Goal: Check status: Check status

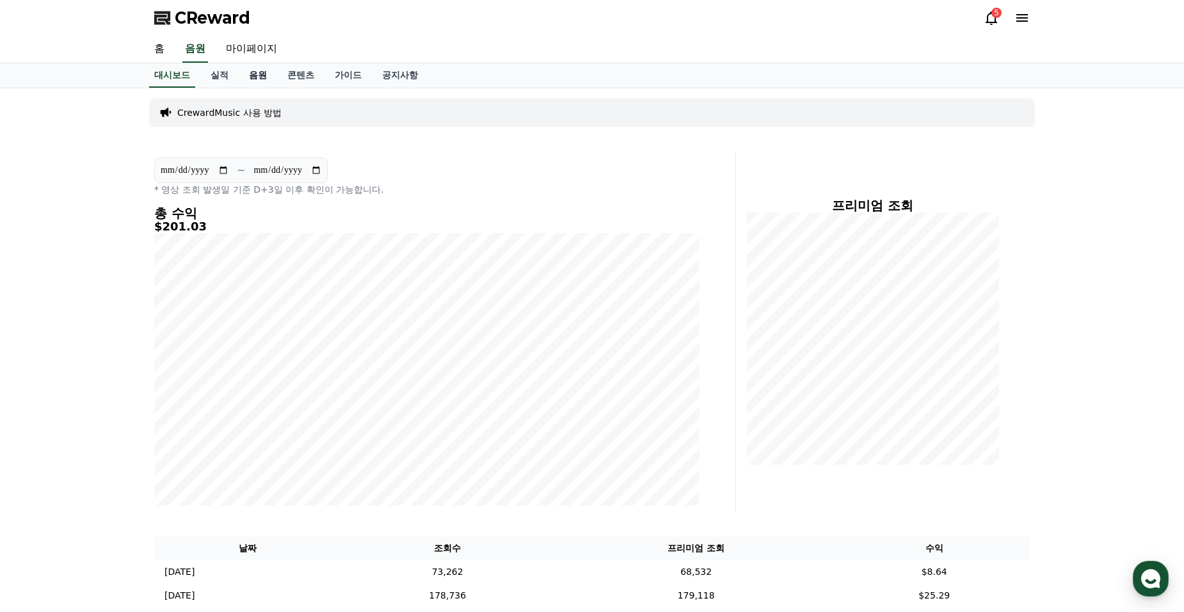
click at [264, 71] on link "음원" at bounding box center [258, 75] width 38 height 24
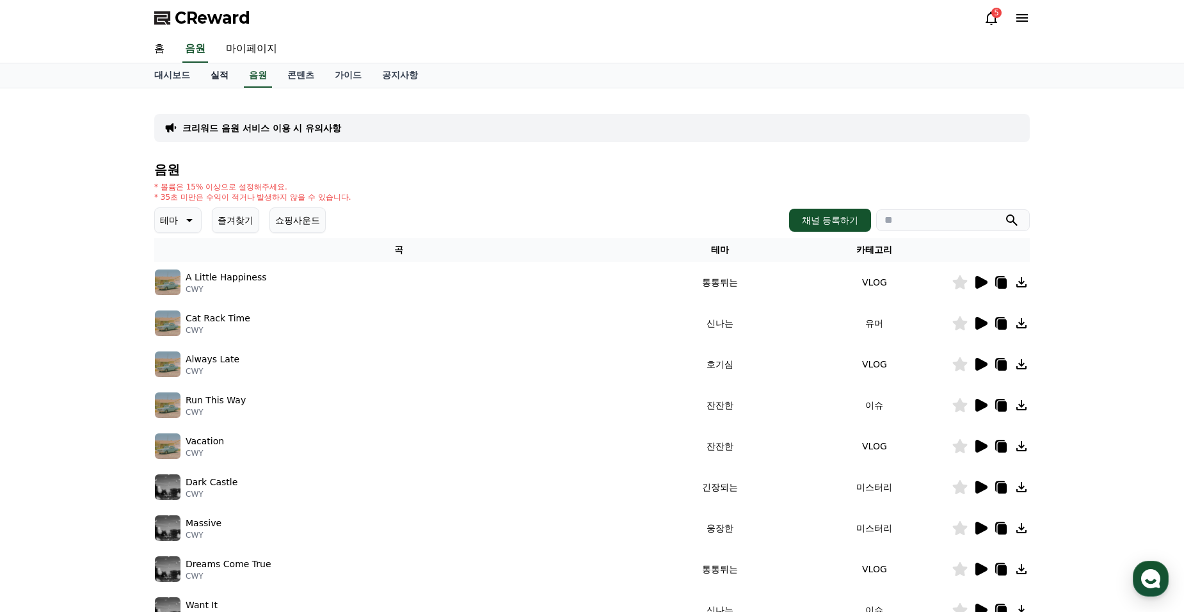
click at [216, 77] on link "실적" at bounding box center [219, 75] width 38 height 24
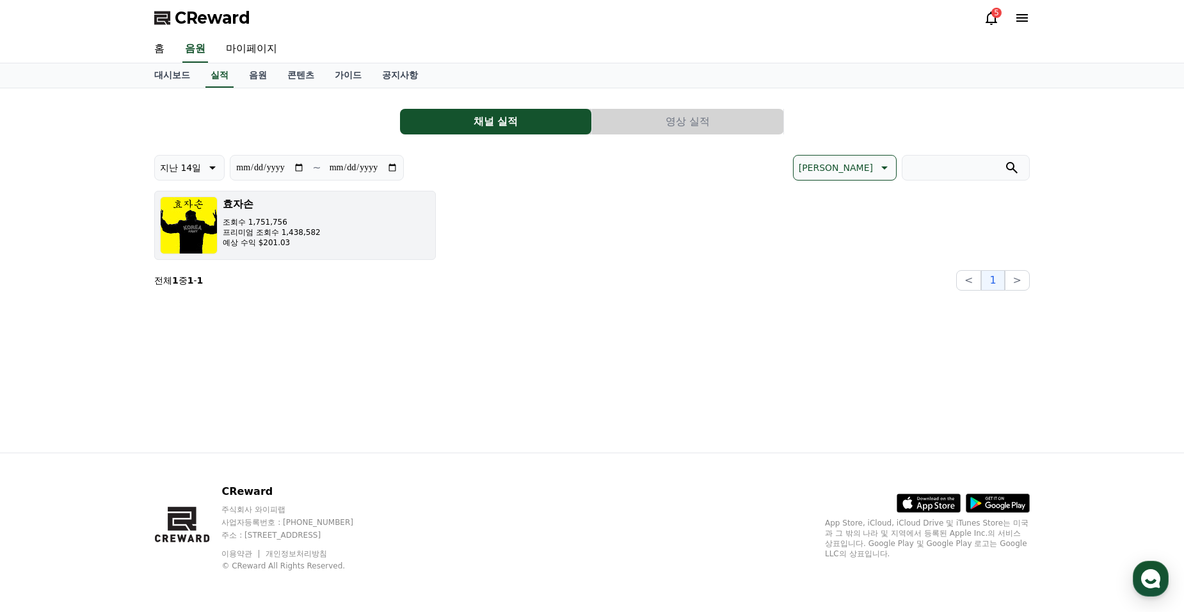
click at [298, 230] on p "프리미엄 조회수 1,438,582" at bounding box center [272, 232] width 98 height 10
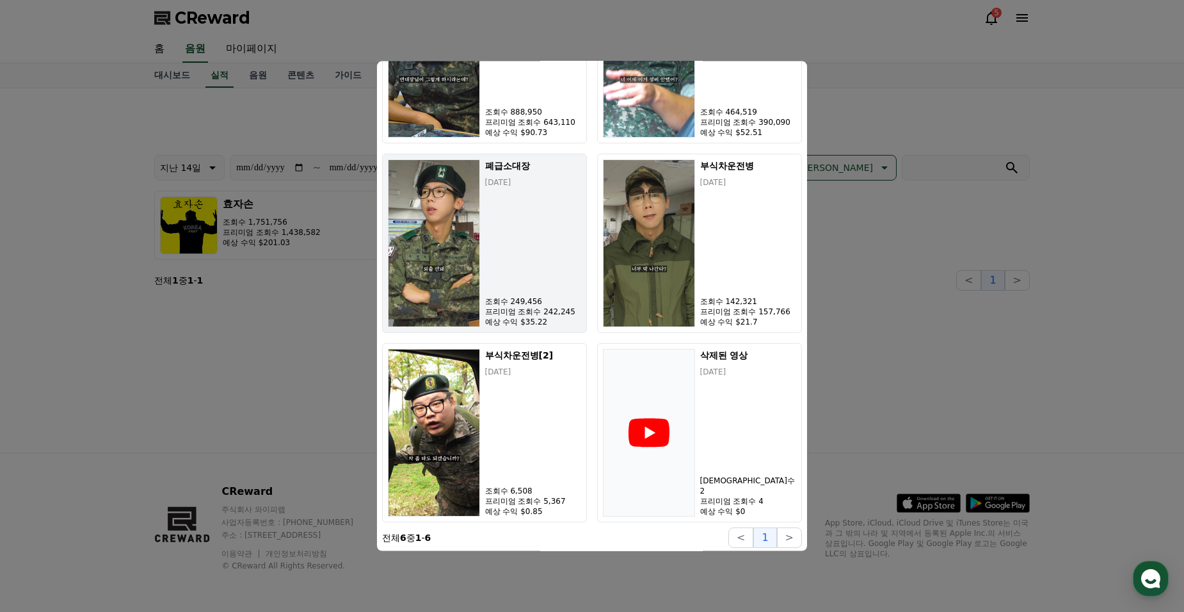
scroll to position [523, 0]
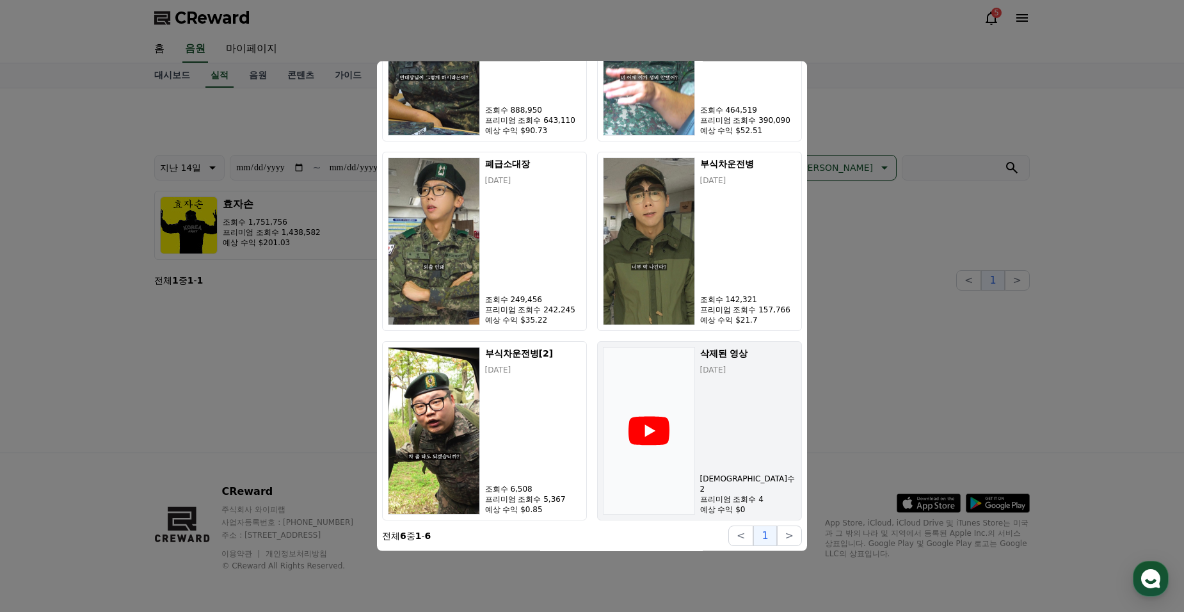
click at [640, 430] on icon "modal" at bounding box center [648, 430] width 41 height 29
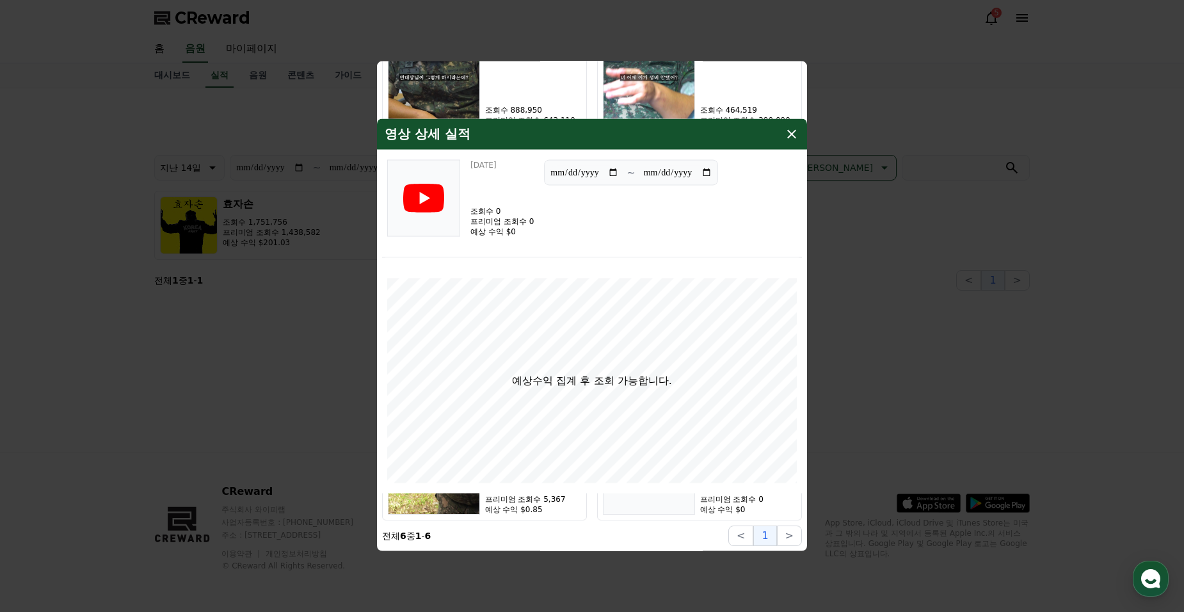
click at [795, 134] on icon "modal" at bounding box center [791, 134] width 15 height 15
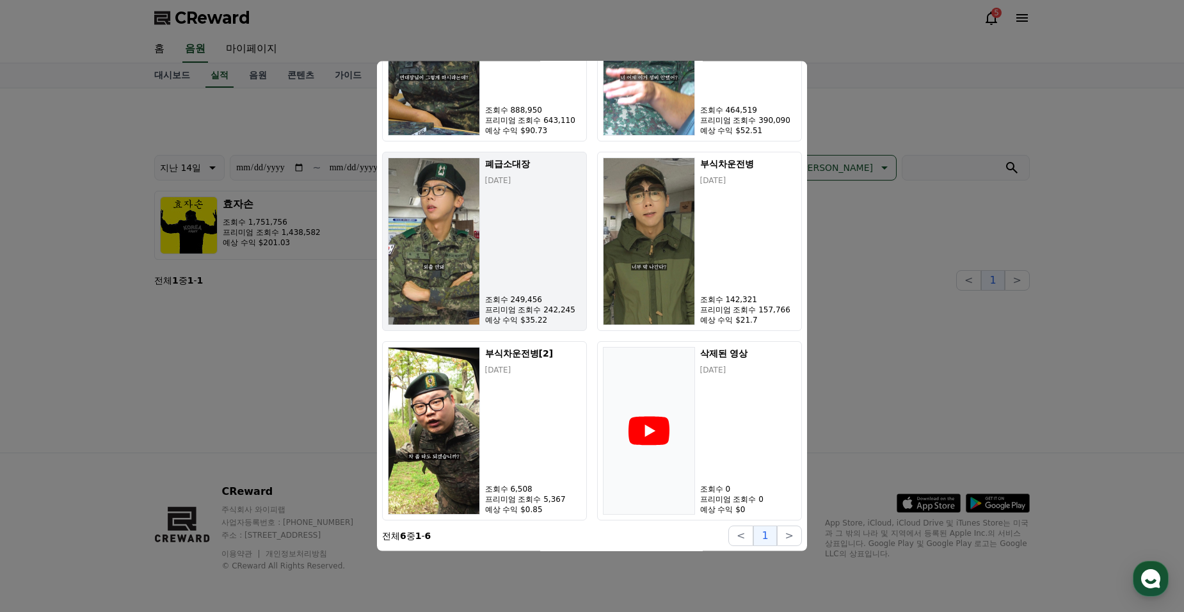
scroll to position [331, 0]
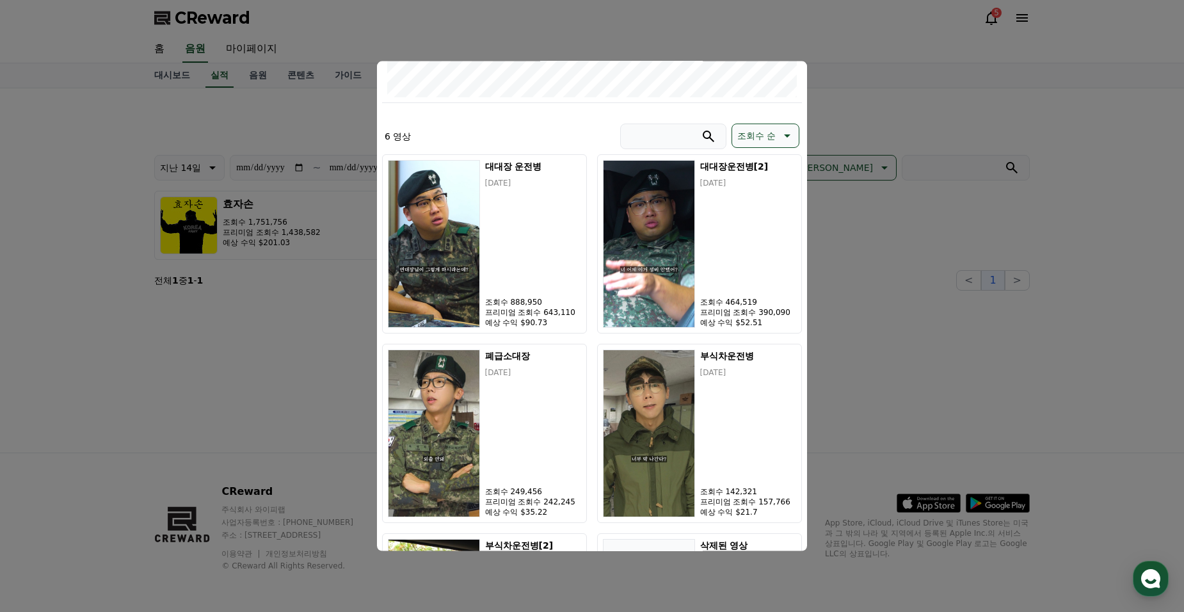
click at [914, 90] on button "close modal" at bounding box center [592, 306] width 1184 height 612
